Goal: Task Accomplishment & Management: Manage account settings

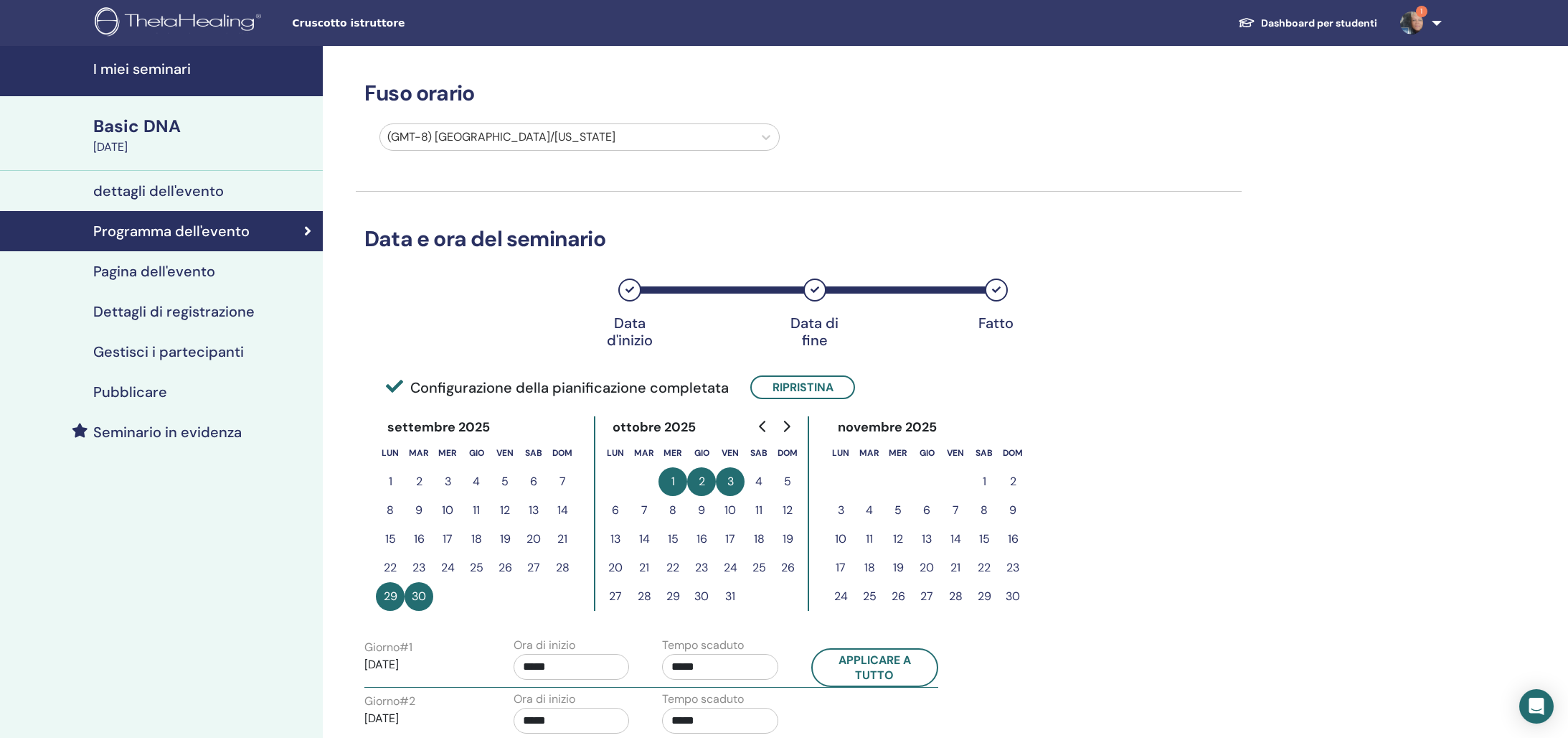
click at [273, 184] on div "dettagli dell'evento" at bounding box center [162, 191] width 300 height 17
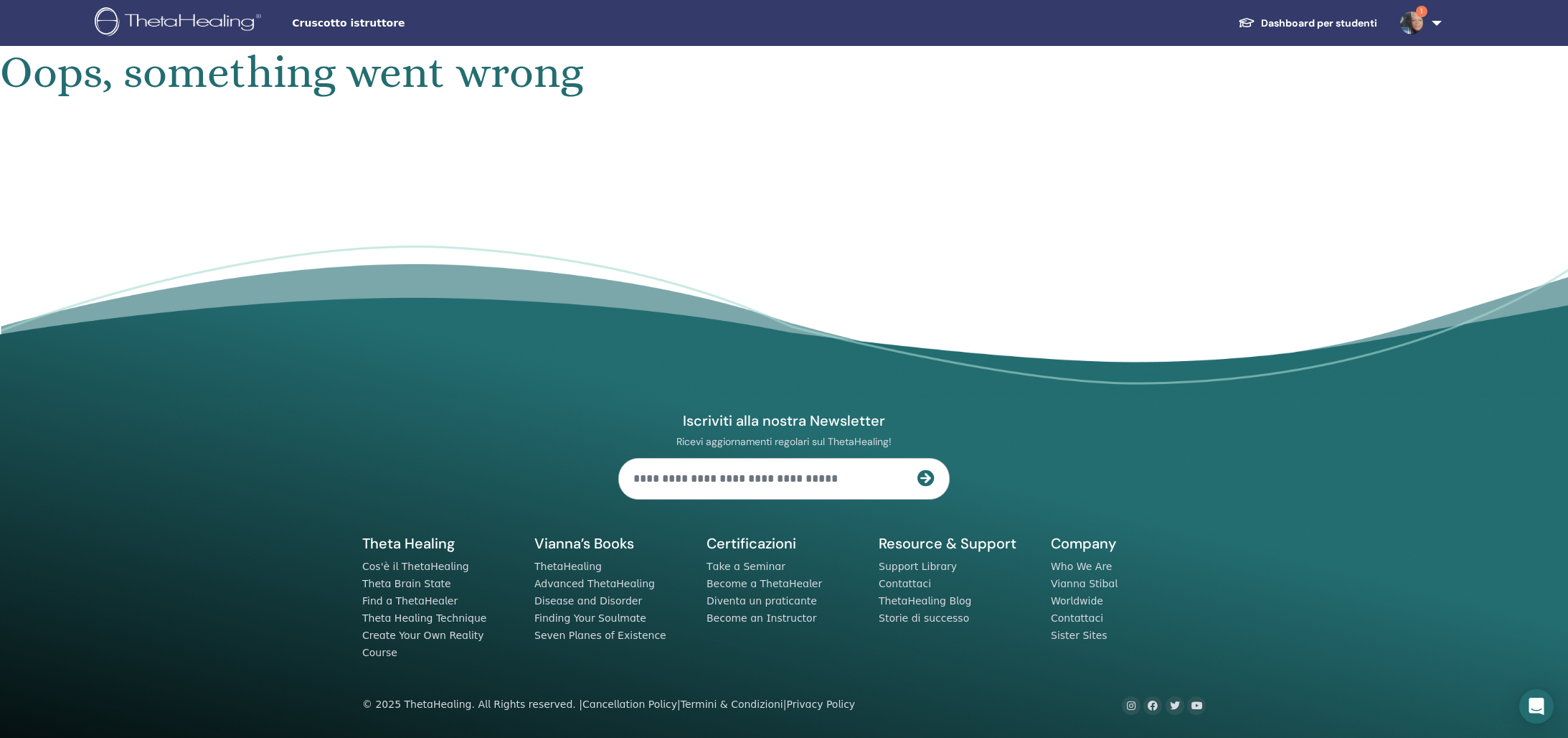
click at [1440, 20] on link "1" at bounding box center [1418, 23] width 58 height 46
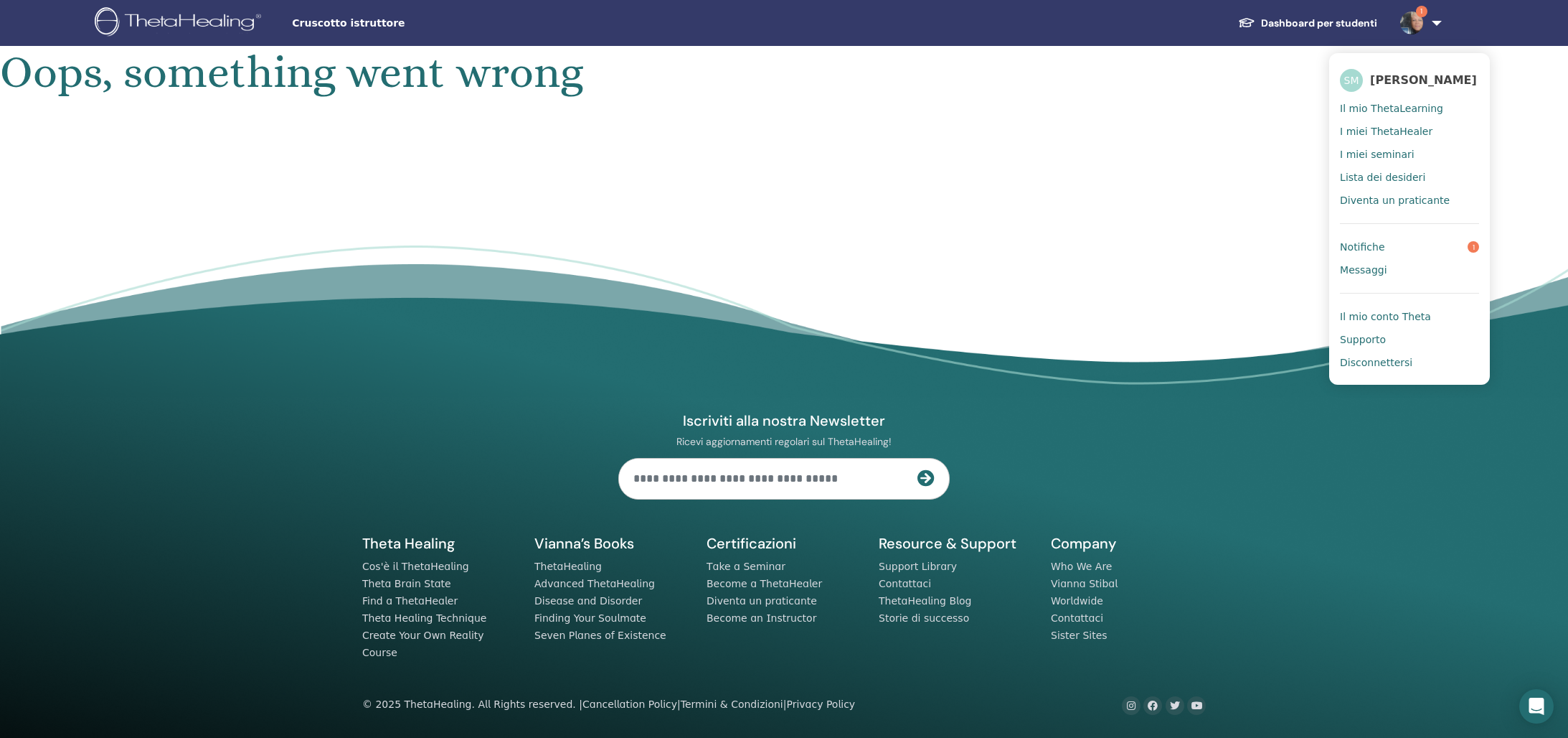
click at [1405, 317] on span "Il mio conto Theta" at bounding box center [1386, 316] width 91 height 13
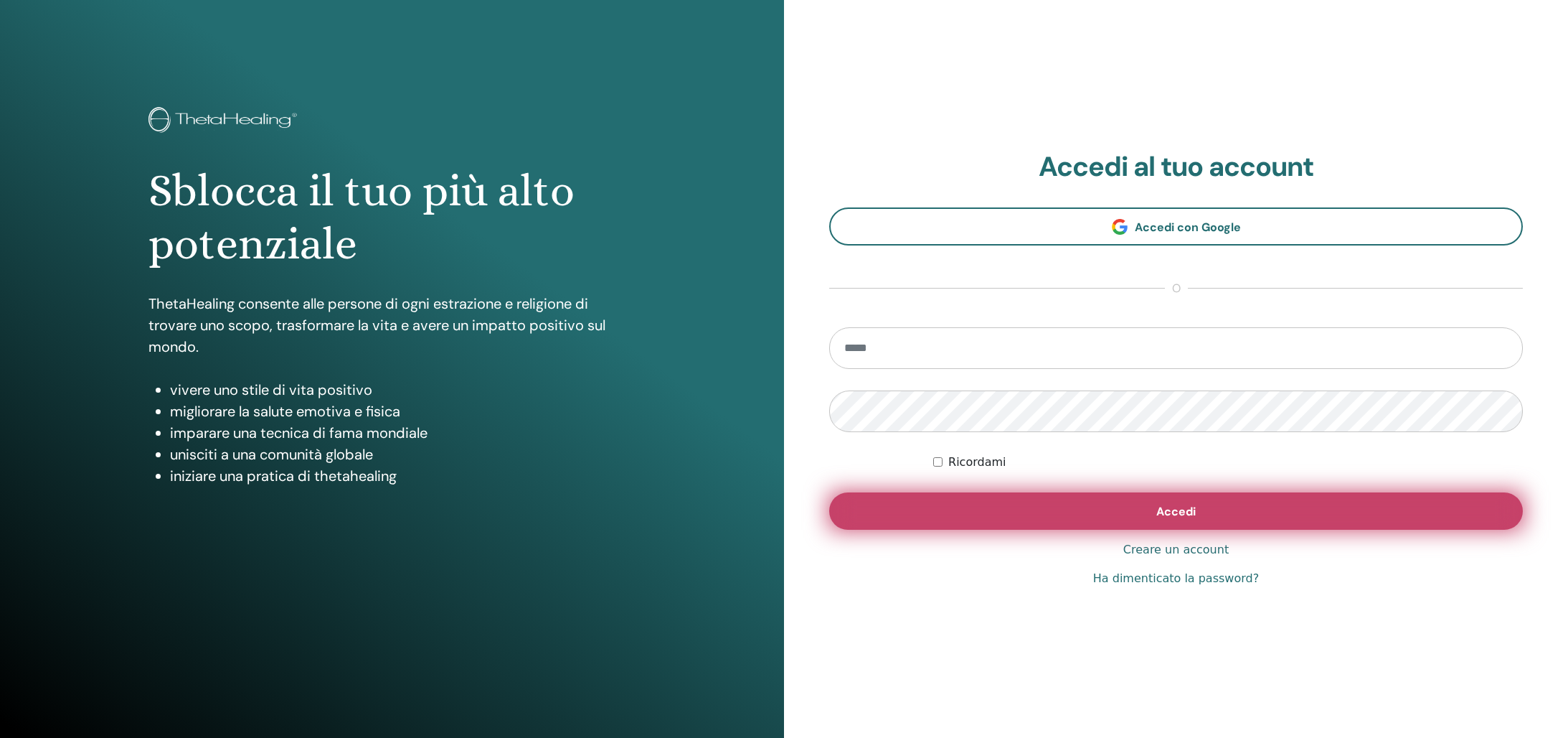
type input "**********"
click at [1275, 506] on button "Accedi" at bounding box center [1176, 511] width 694 height 37
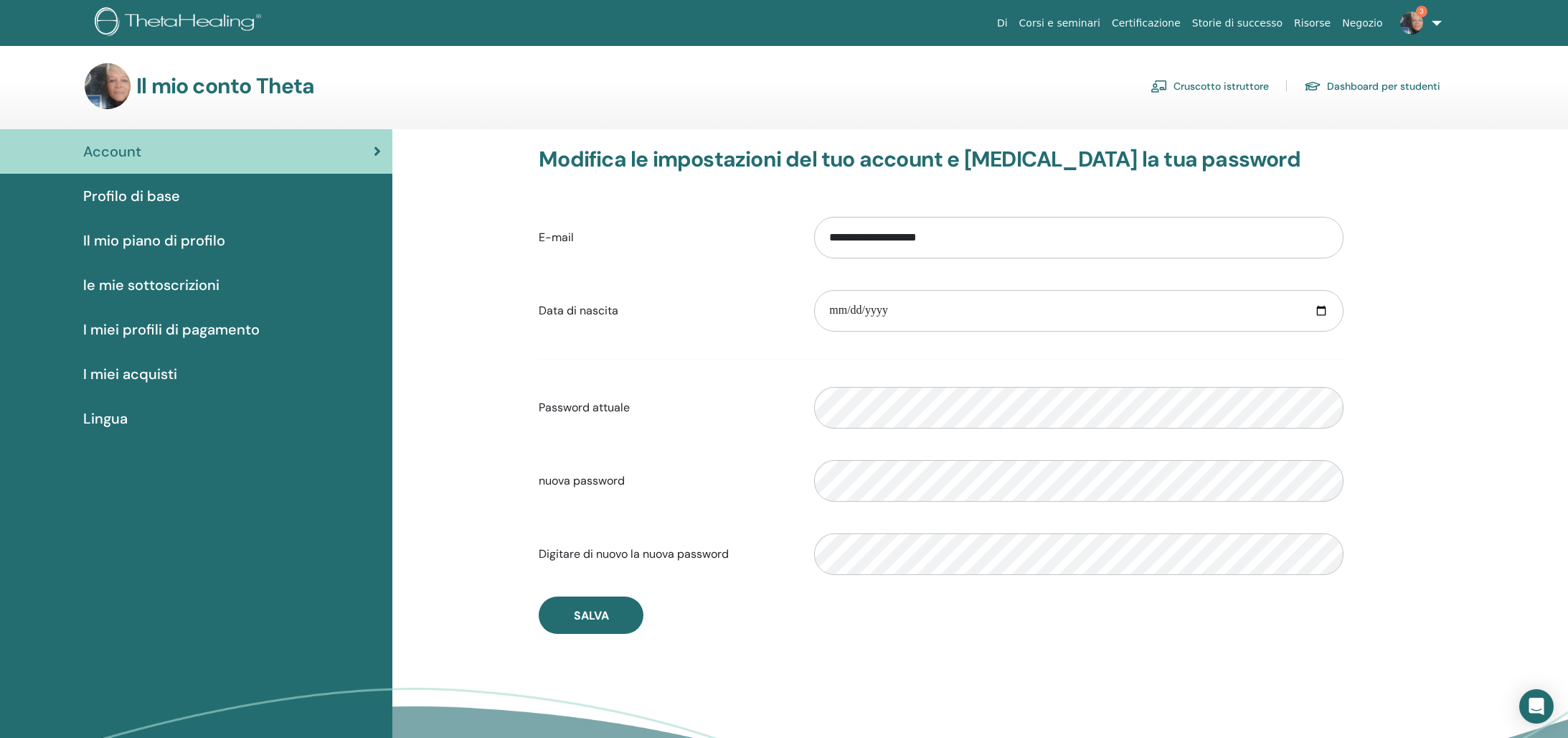
click at [1260, 85] on link "Cruscotto istruttore" at bounding box center [1210, 86] width 119 height 23
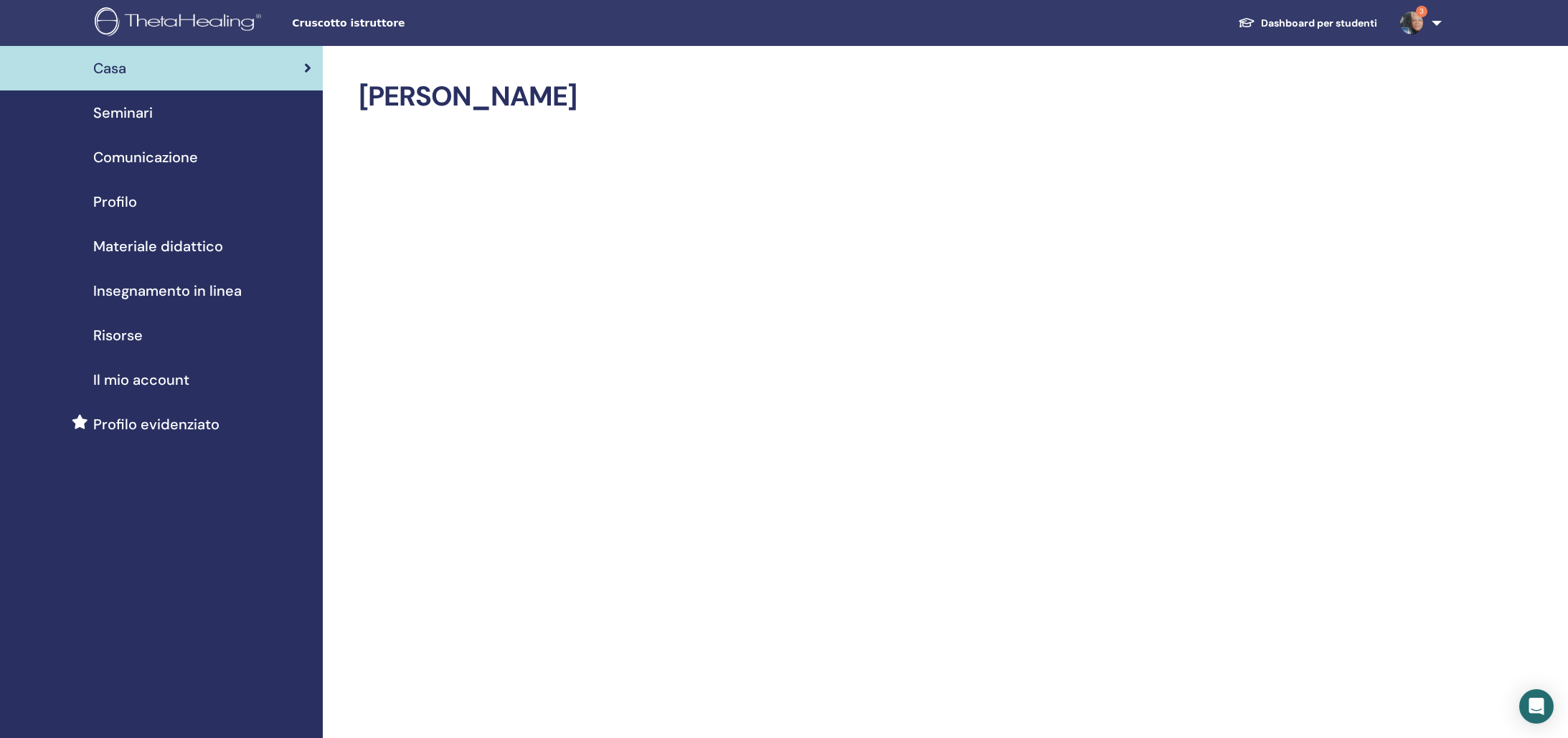
click at [137, 112] on span "Seminari" at bounding box center [122, 113] width 59 height 22
drag, startPoint x: 345, startPoint y: 26, endPoint x: 353, endPoint y: 28, distance: 8.2
click at [345, 26] on span "Cruscotto istruttore" at bounding box center [400, 23] width 216 height 15
click at [1434, 17] on link "3" at bounding box center [1418, 23] width 58 height 46
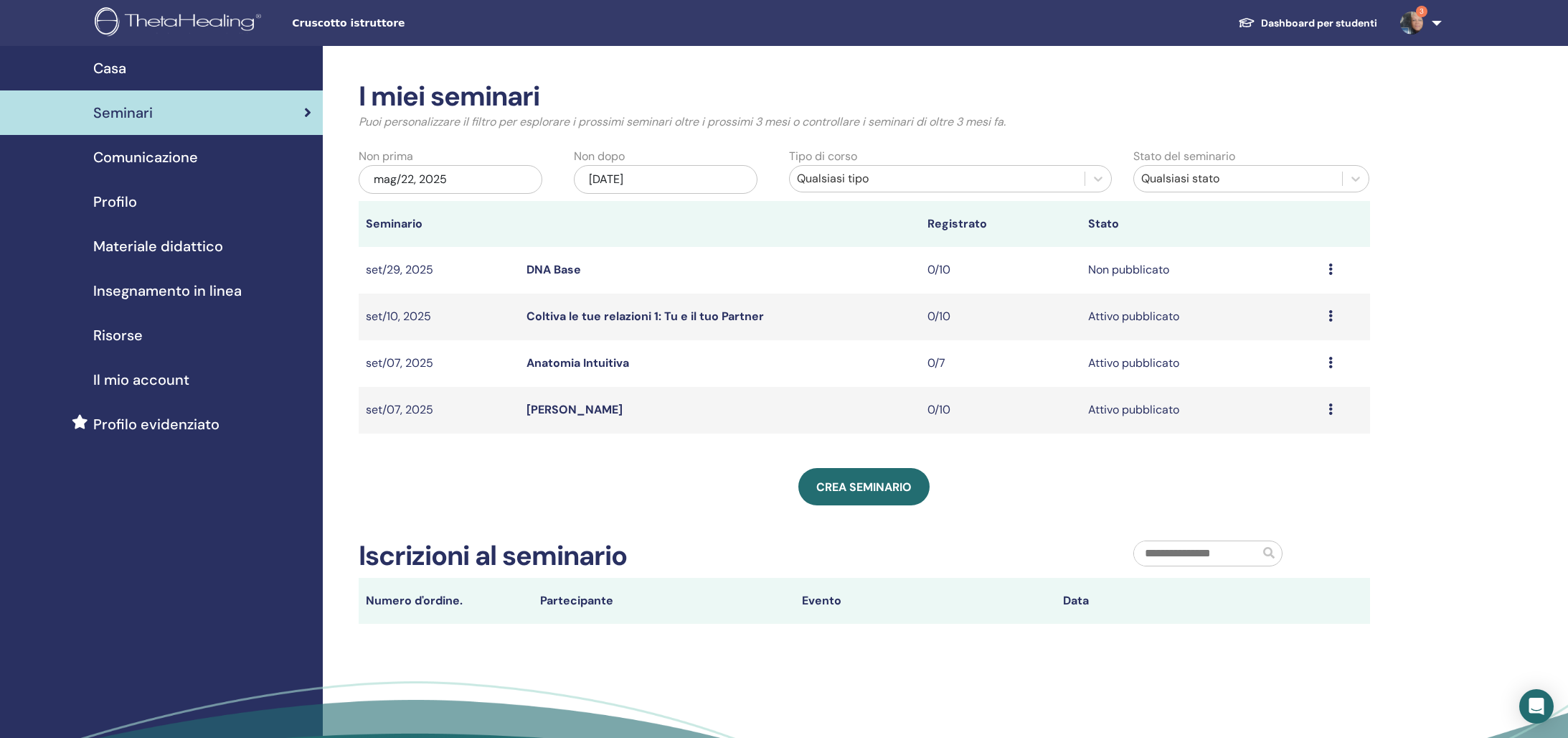
click at [556, 269] on link "DNA Base" at bounding box center [554, 269] width 55 height 15
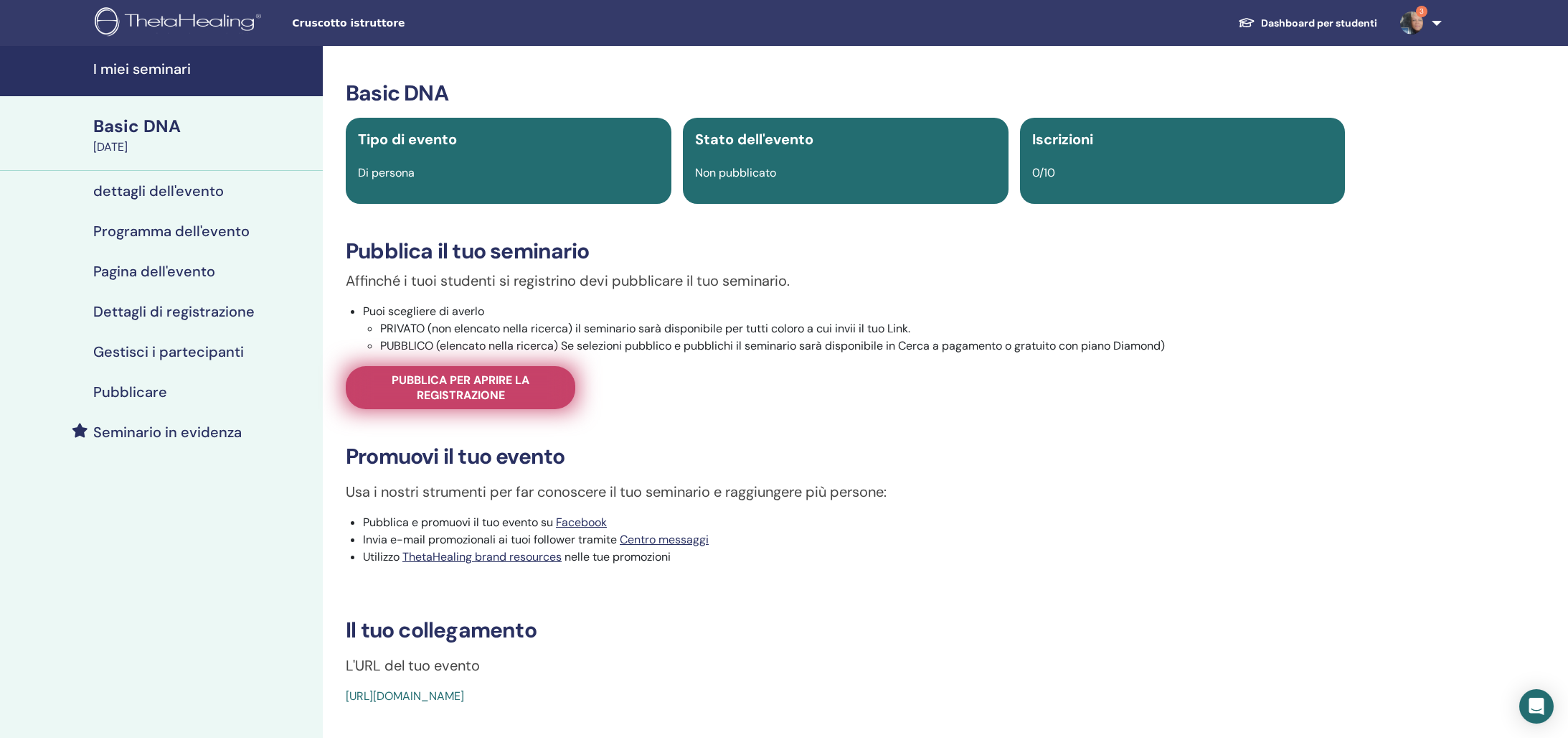
click at [467, 380] on span "Pubblica per aprire la registrazione" at bounding box center [460, 387] width 194 height 30
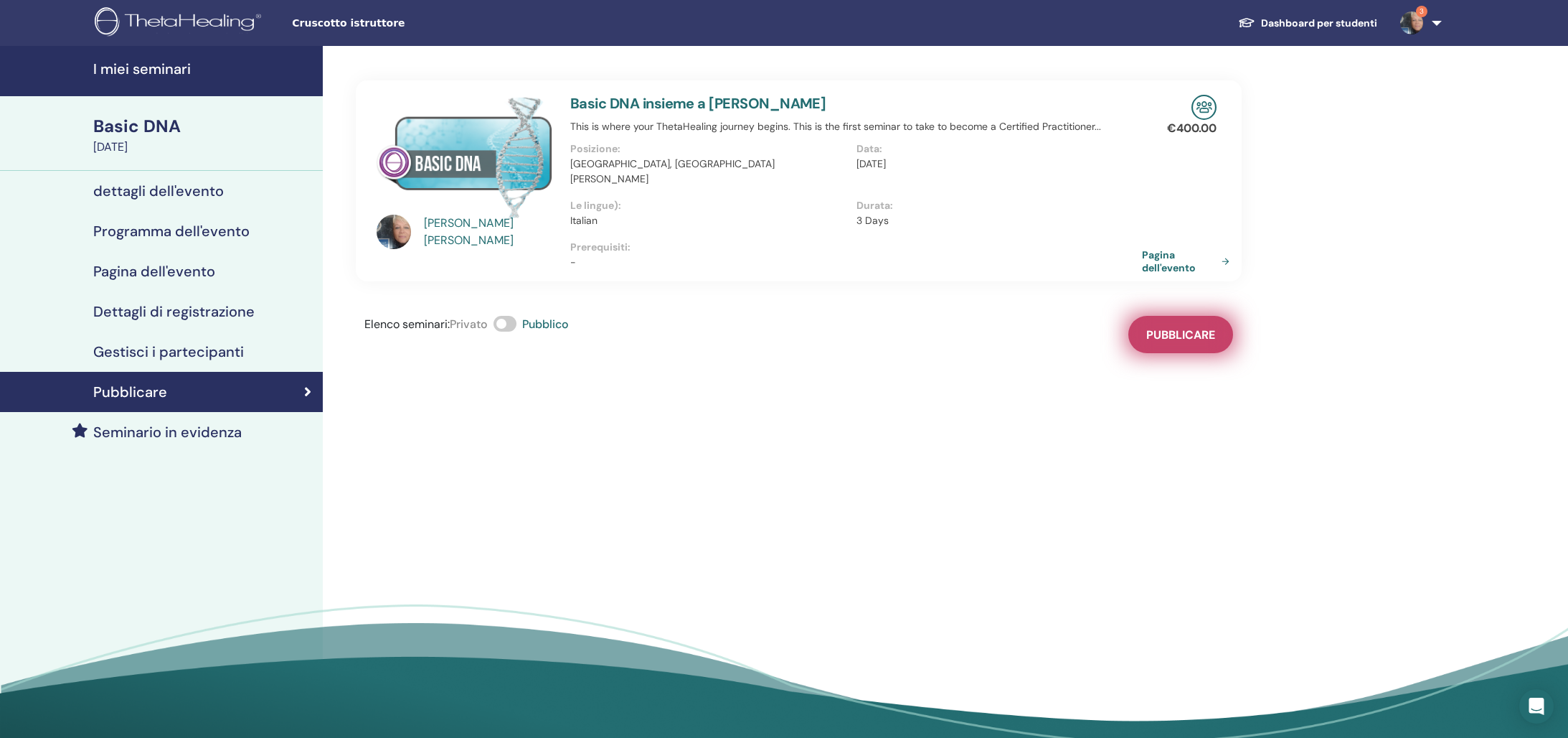
click at [1178, 327] on span "Pubblicare" at bounding box center [1180, 334] width 68 height 15
click at [224, 195] on div "dettagli dell'evento" at bounding box center [162, 191] width 300 height 17
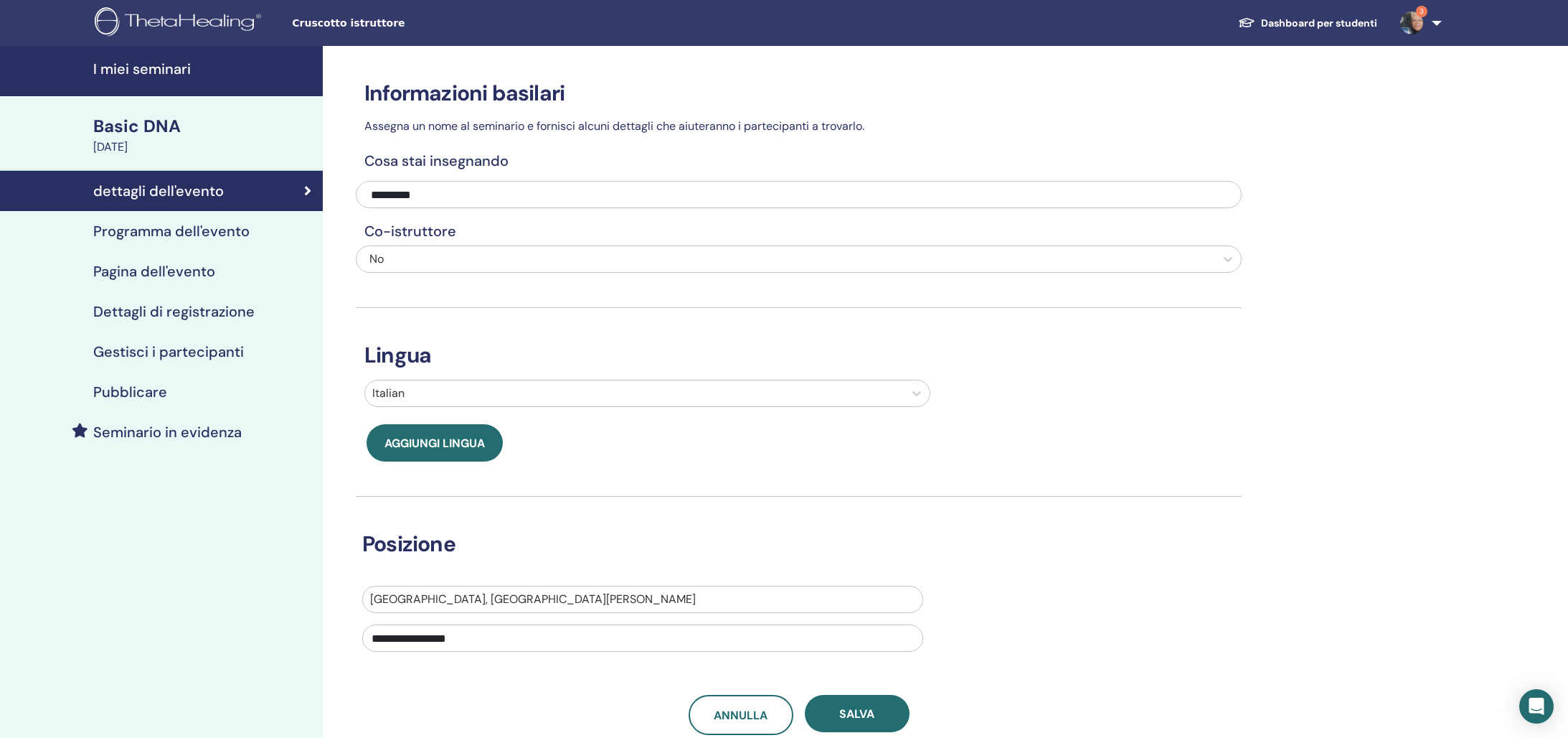
click at [227, 267] on div "Pagina dell'evento" at bounding box center [162, 271] width 300 height 17
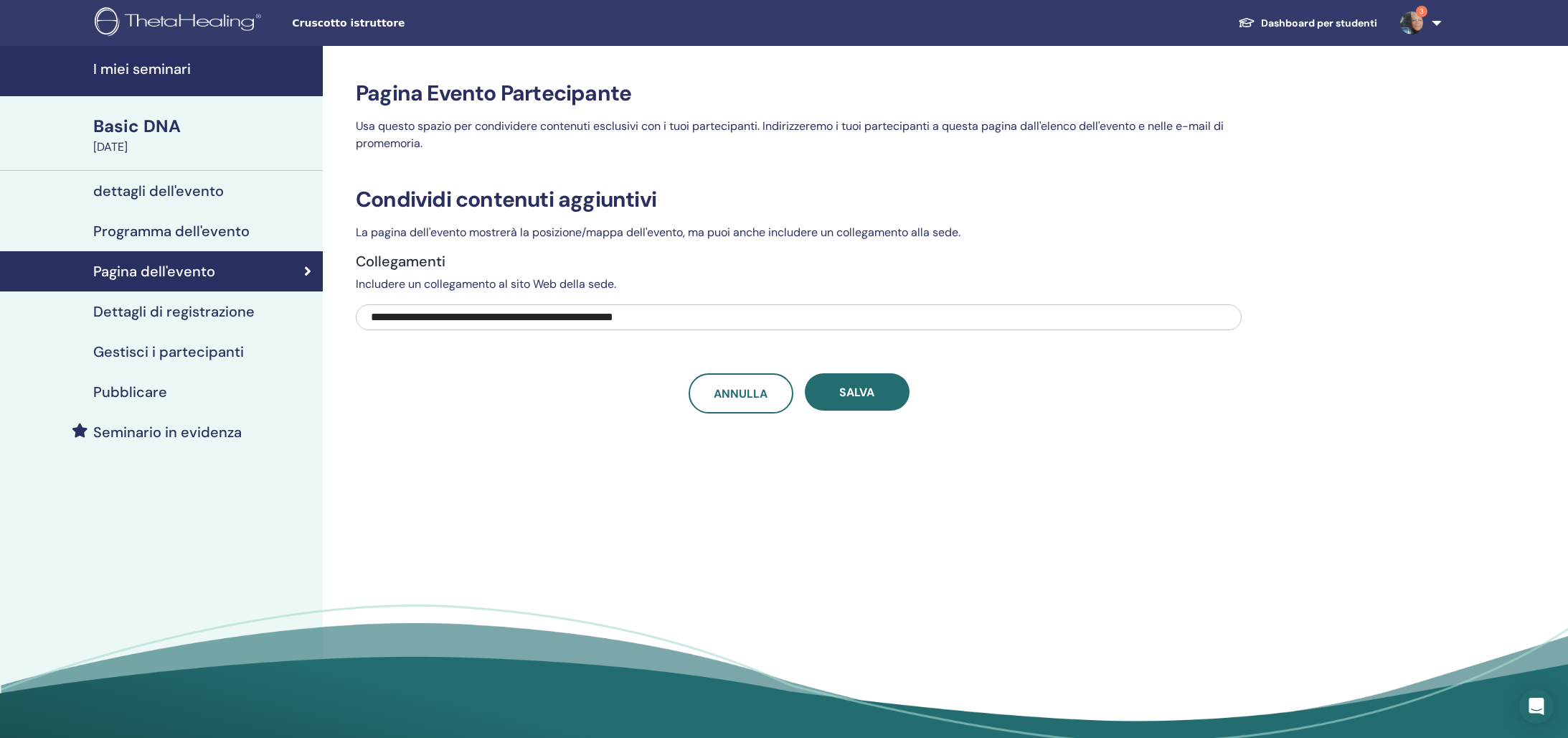
click at [142, 393] on h4 "Pubblicare" at bounding box center [130, 392] width 74 height 17
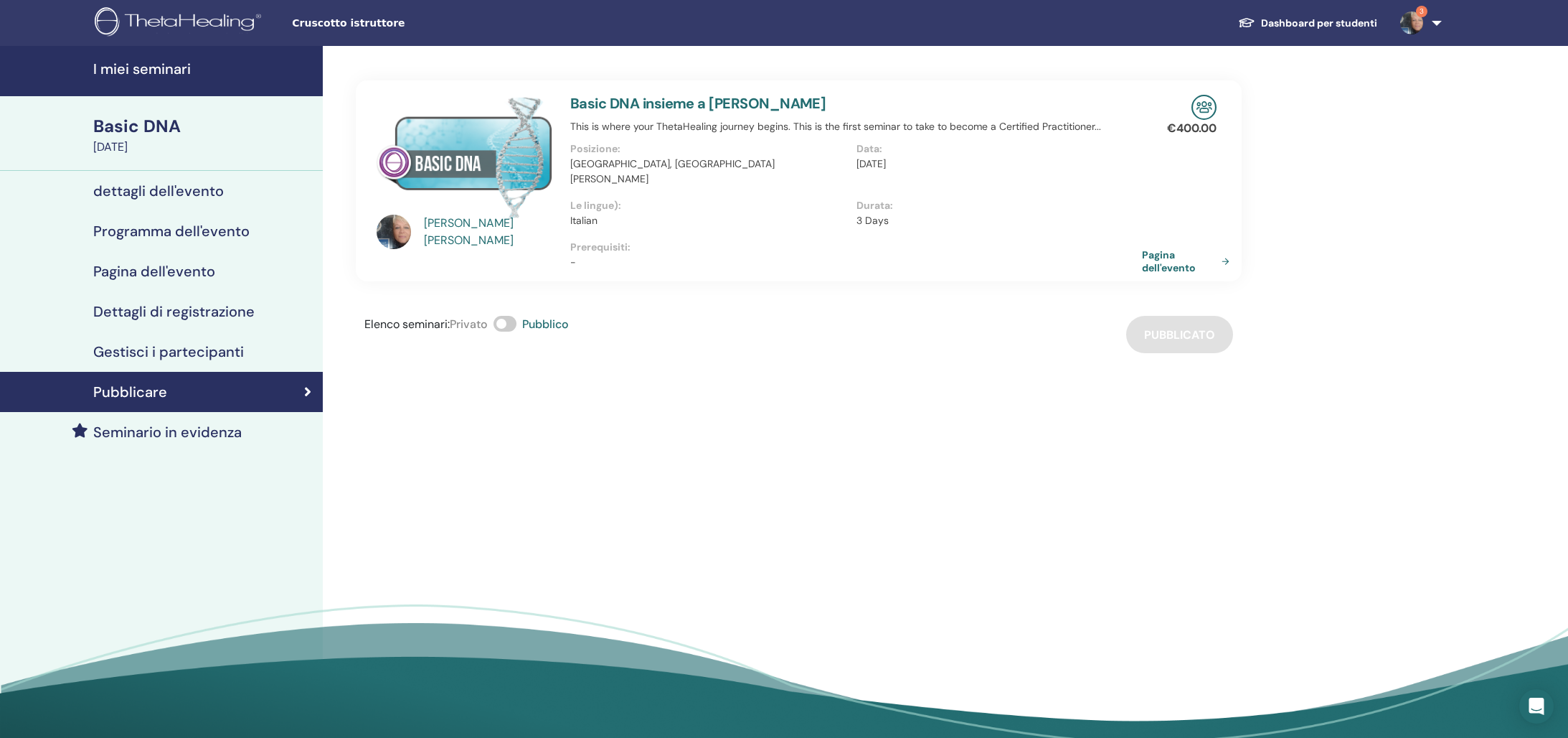
click at [165, 72] on h4 "I miei seminari" at bounding box center [204, 69] width 221 height 17
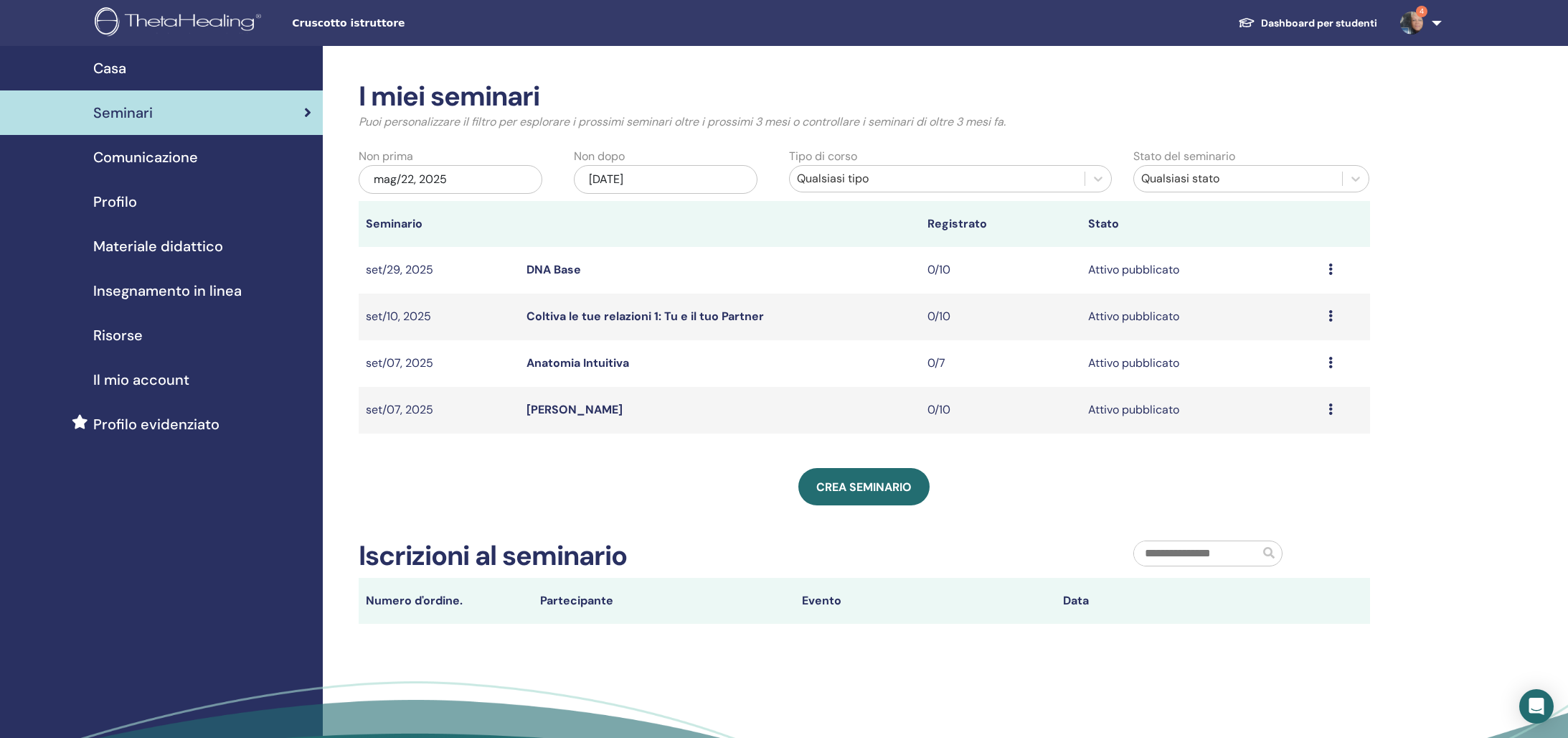
click at [661, 314] on link "Coltiva le tue relazioni 1: Tu e il tuo Partner" at bounding box center [646, 316] width 237 height 15
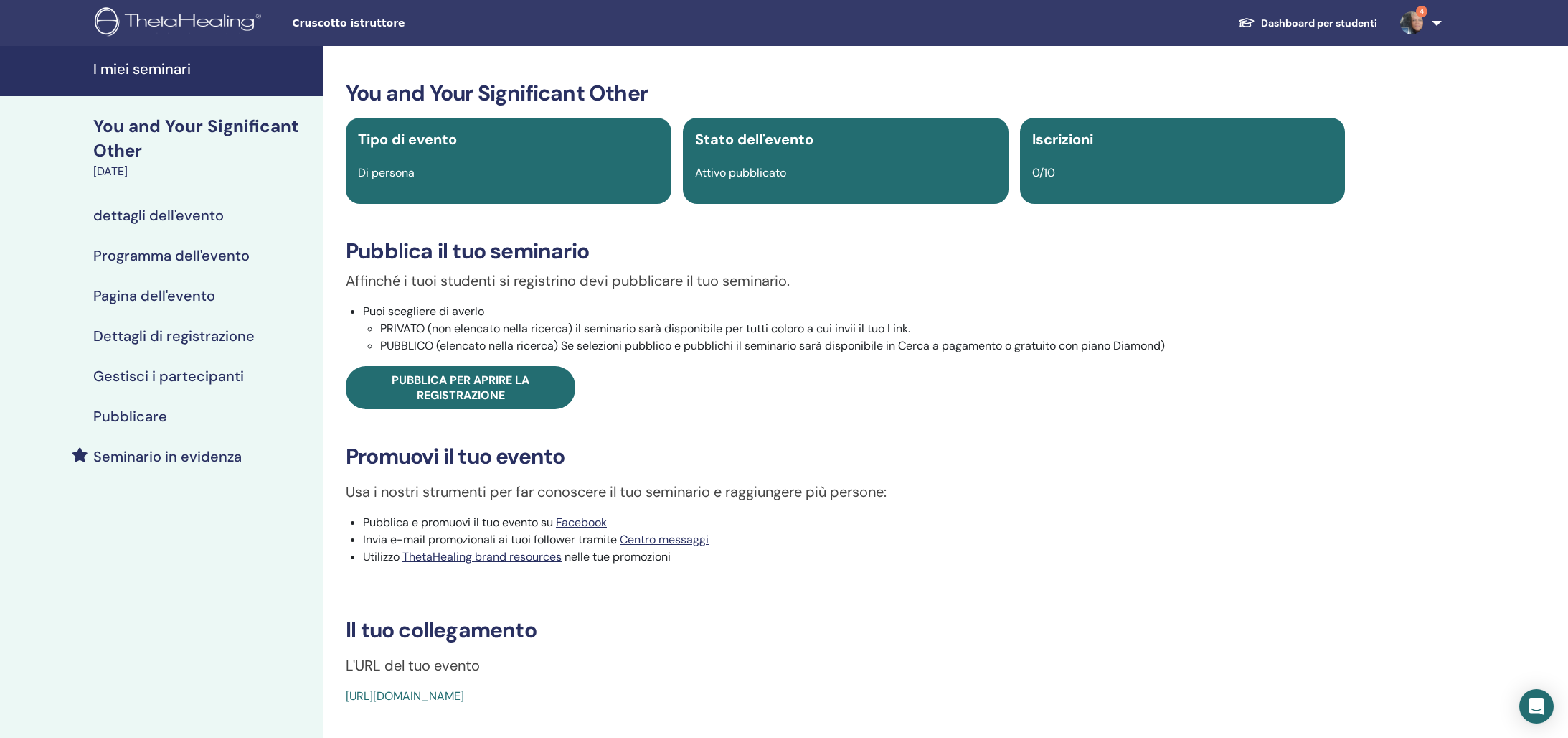
click at [171, 414] on div "Pubblicare" at bounding box center [162, 416] width 300 height 17
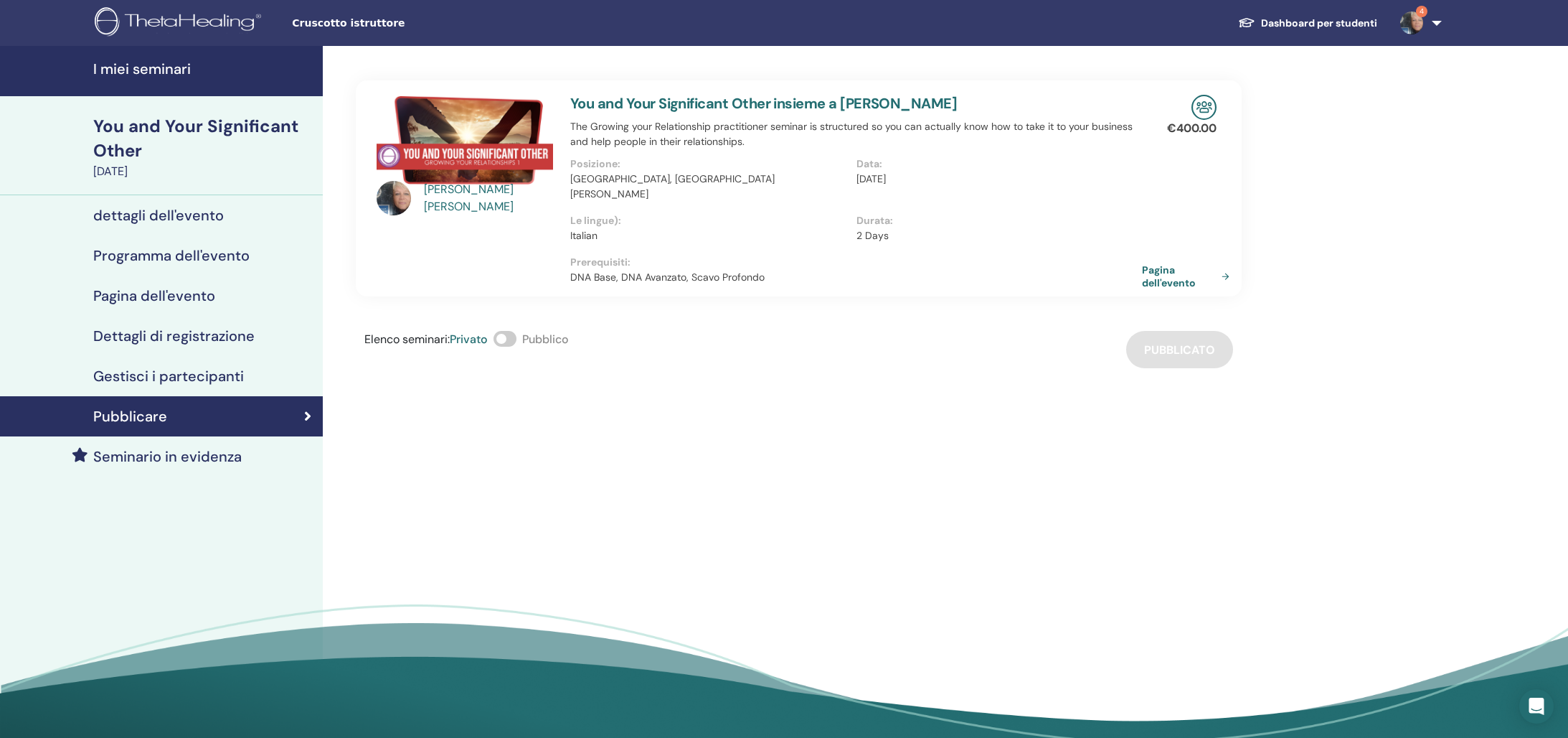
click at [167, 60] on h4 "I miei seminari" at bounding box center [204, 69] width 221 height 17
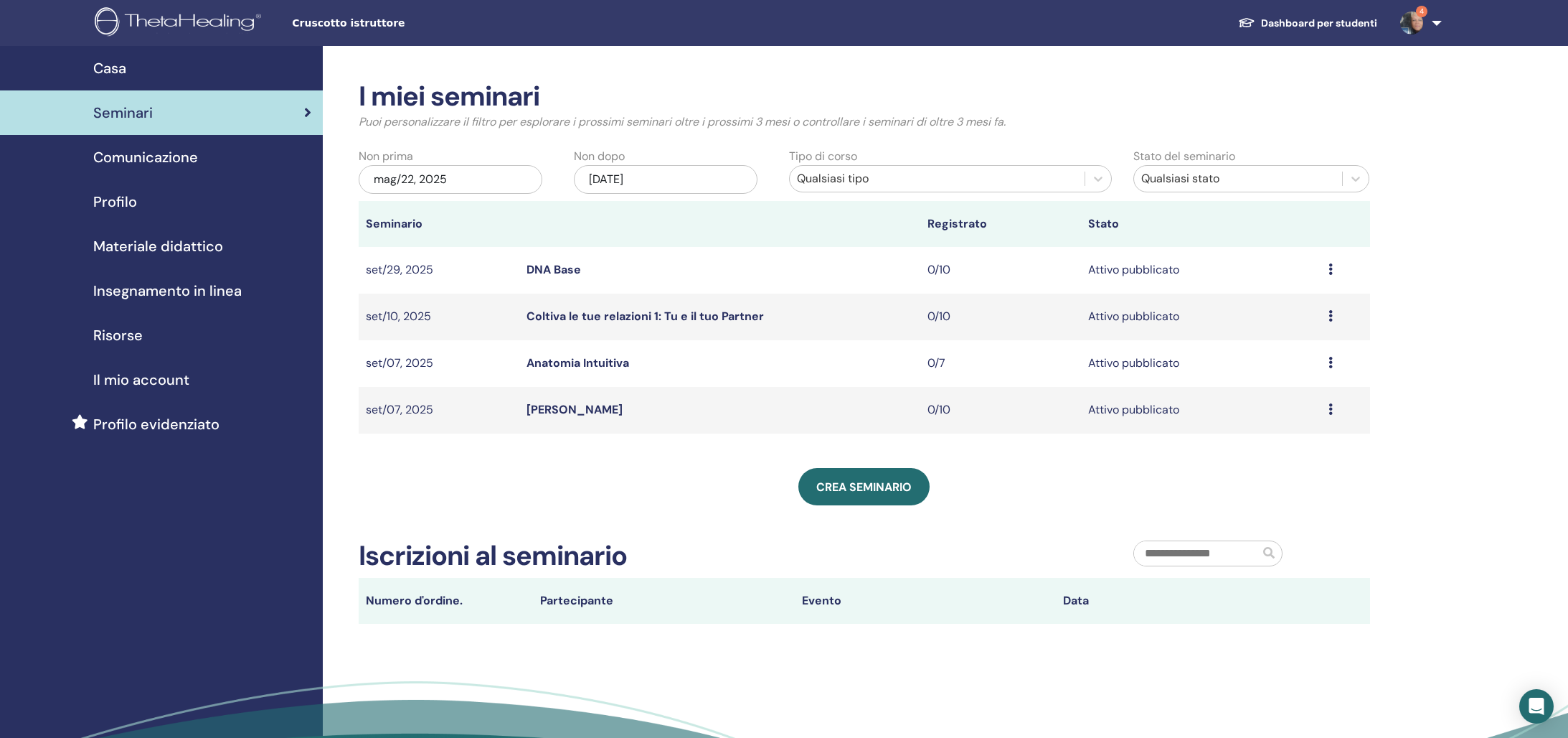
click at [599, 406] on link "Anima Gemella" at bounding box center [574, 409] width 96 height 15
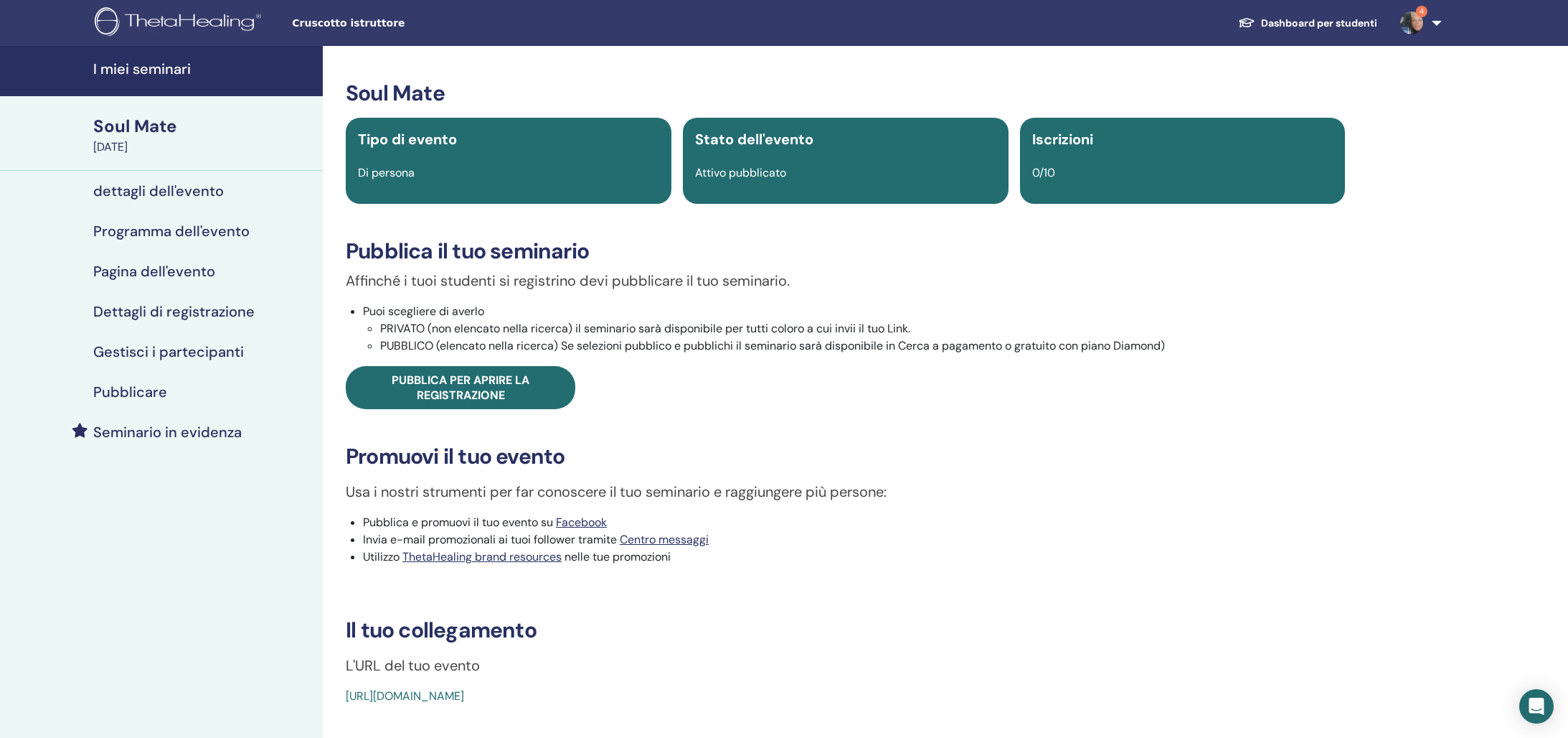
click at [136, 394] on h4 "Pubblicare" at bounding box center [130, 392] width 74 height 17
